Goal: Transaction & Acquisition: Purchase product/service

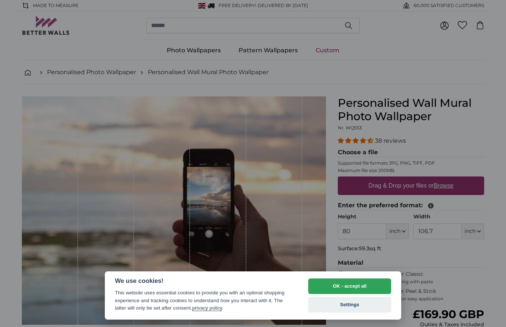
click at [367, 285] on button "OK - accept all" at bounding box center [349, 286] width 83 height 16
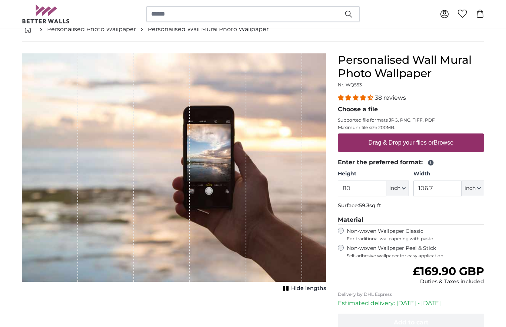
scroll to position [44, 0]
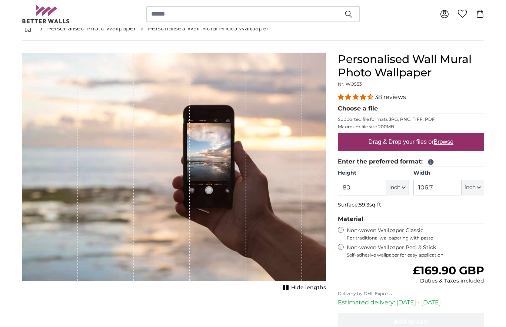
click at [404, 190] on button "inch" at bounding box center [397, 188] width 23 height 16
click at [408, 207] on link "Centimeter (cm)" at bounding box center [397, 206] width 65 height 13
type input "203.2"
type input "271.1"
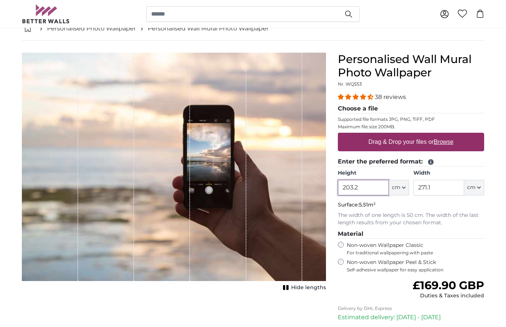
click at [370, 188] on input "203.2" at bounding box center [363, 188] width 51 height 16
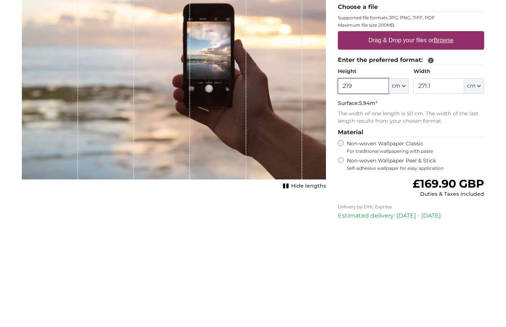
type input "219"
type input "2"
type input "300"
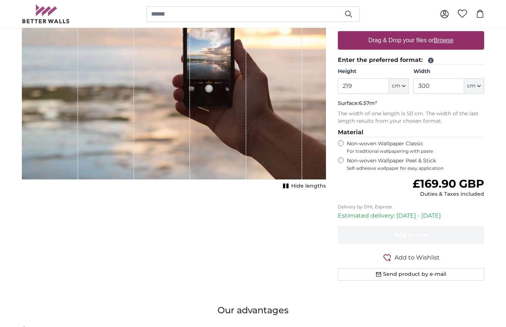
click at [388, 162] on label "Non-woven Wallpaper Peel & Stick Self-adhesive wallpaper for easy application" at bounding box center [415, 164] width 137 height 14
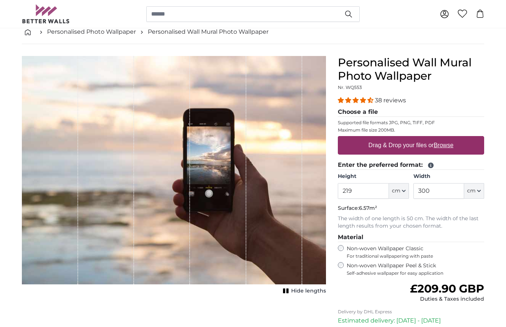
scroll to position [39, 0]
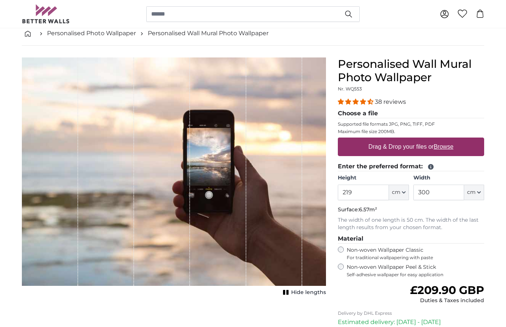
click at [446, 147] on u "Browse" at bounding box center [444, 146] width 20 height 6
click at [446, 140] on input "Drag & Drop your files or Browse" at bounding box center [411, 138] width 146 height 2
type input "**********"
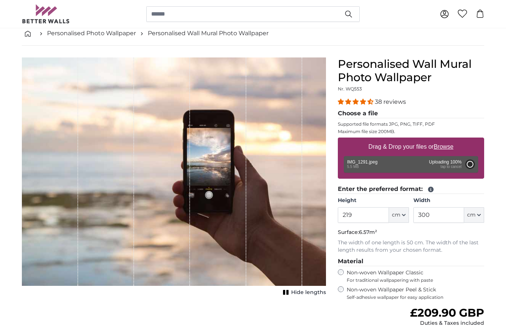
type input "200"
type input "150"
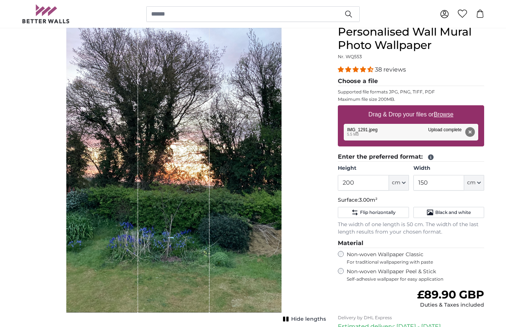
scroll to position [71, 0]
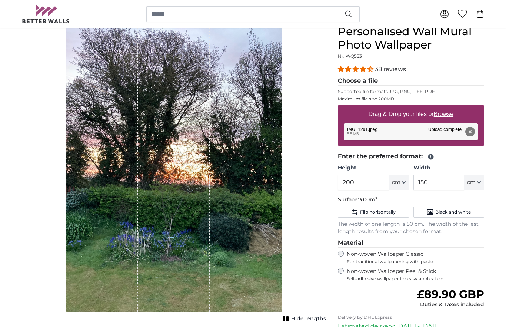
click at [470, 129] on button "Remove" at bounding box center [470, 132] width 10 height 10
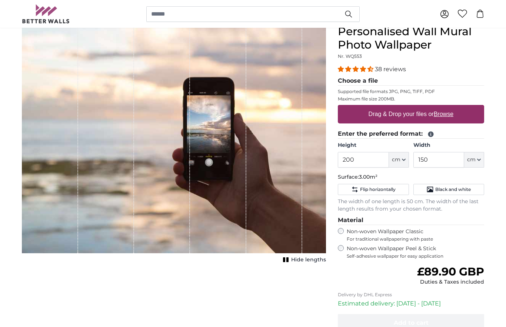
click at [447, 113] on u "Browse" at bounding box center [444, 114] width 20 height 6
click at [447, 107] on input "Drag & Drop your files or Browse" at bounding box center [411, 106] width 146 height 2
type input "**********"
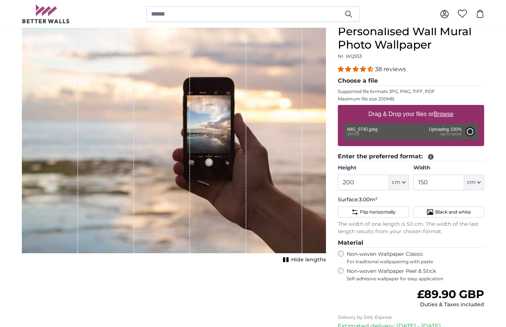
type input "75"
type input "99.8"
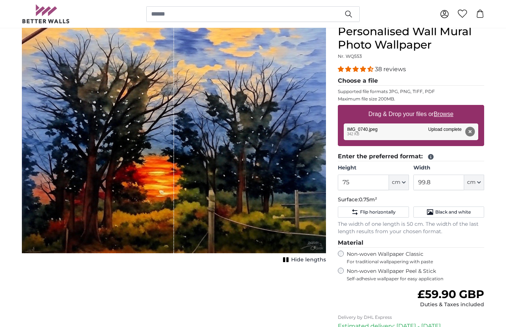
click at [473, 128] on button "Remove" at bounding box center [470, 132] width 10 height 10
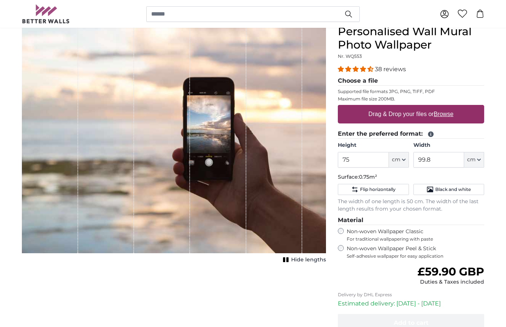
click at [448, 112] on u "Browse" at bounding box center [444, 114] width 20 height 6
click at [448, 107] on input "Drag & Drop your files or Browse" at bounding box center [411, 106] width 146 height 2
type input "**********"
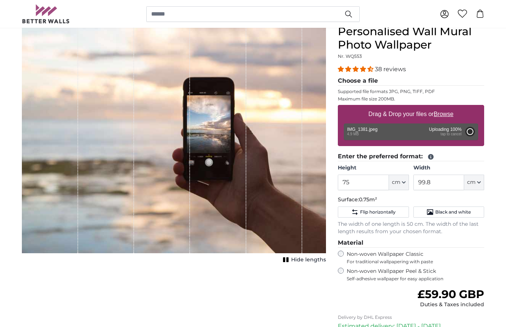
type input "200"
type input "266"
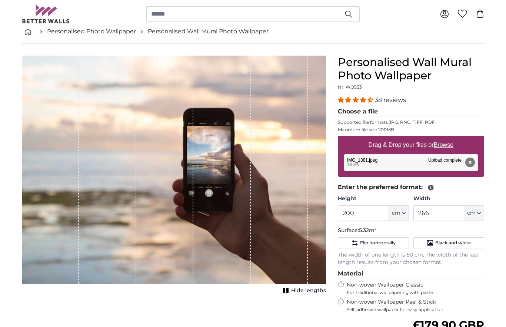
scroll to position [41, 0]
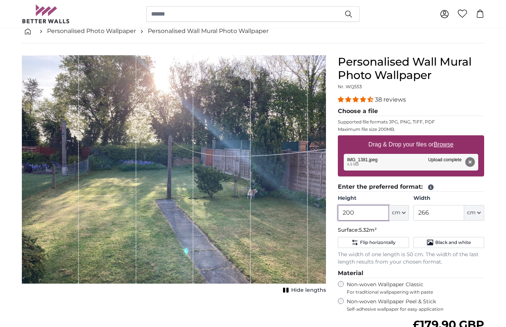
click at [366, 211] on input "200" at bounding box center [363, 213] width 51 height 16
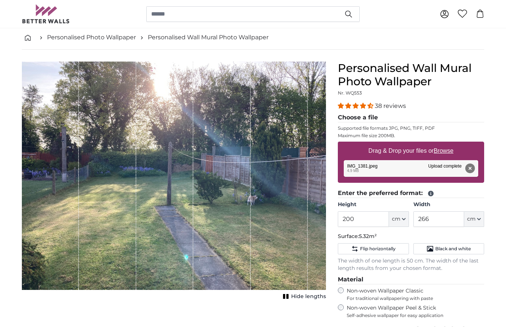
scroll to position [34, 0]
